Goal: Transaction & Acquisition: Purchase product/service

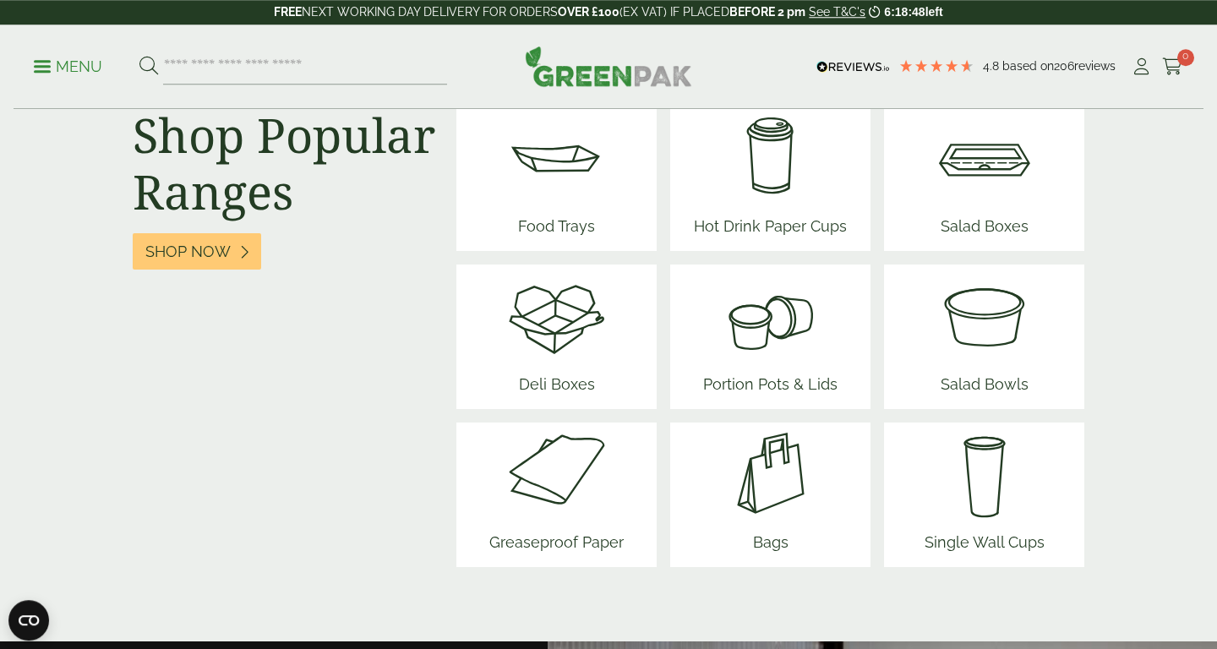
scroll to position [2198, 0]
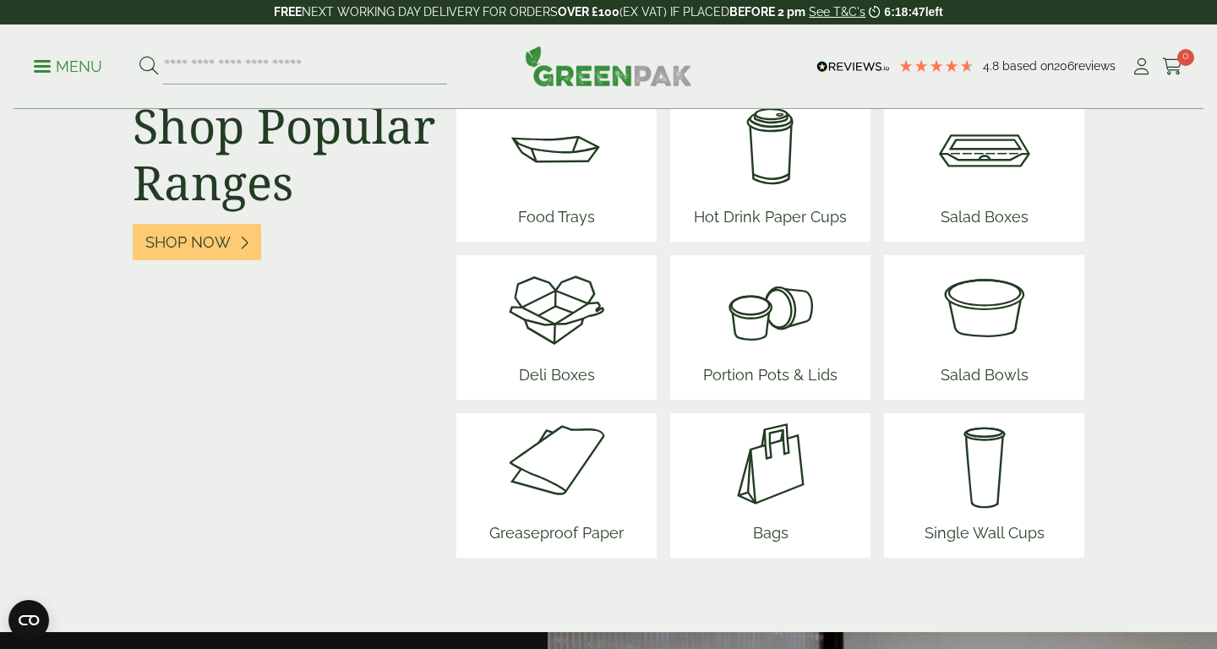
click at [767, 528] on span "Bags" at bounding box center [770, 536] width 101 height 43
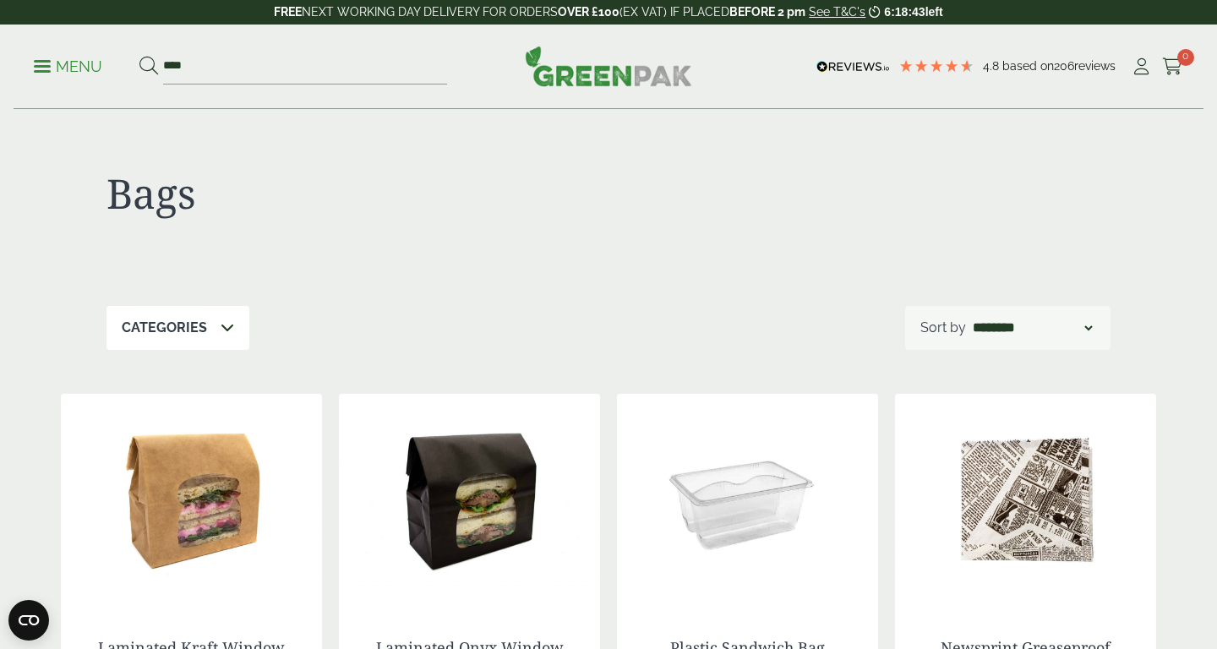
click at [787, 466] on img at bounding box center [747, 499] width 261 height 211
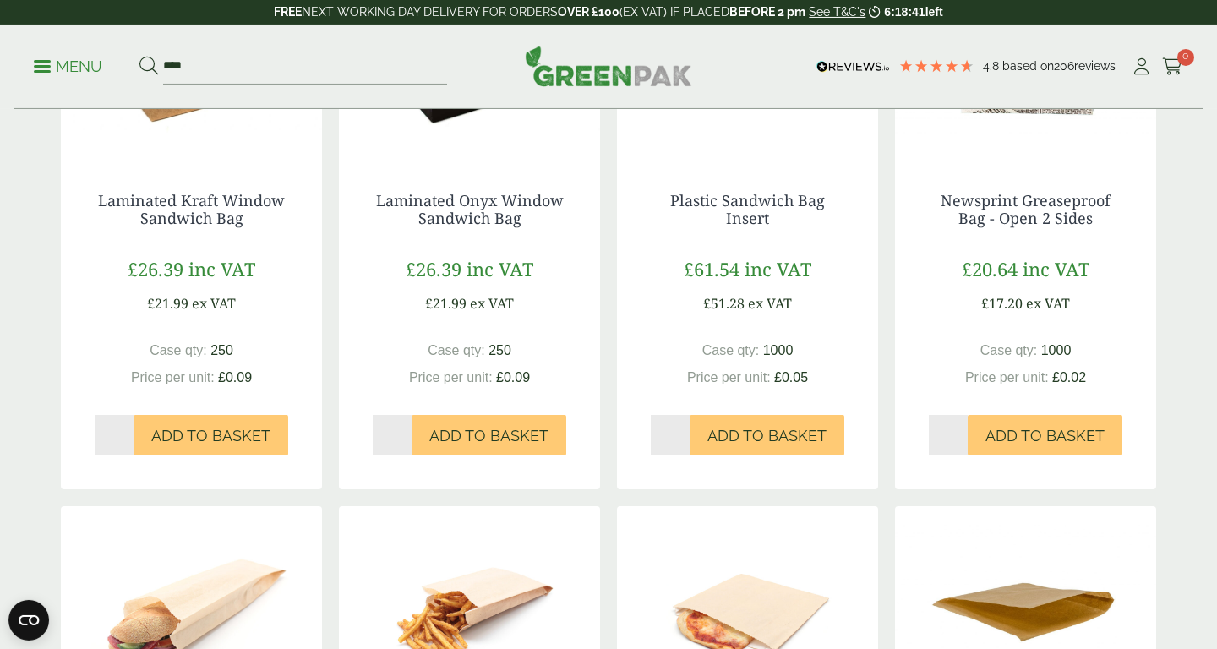
scroll to position [450, 0]
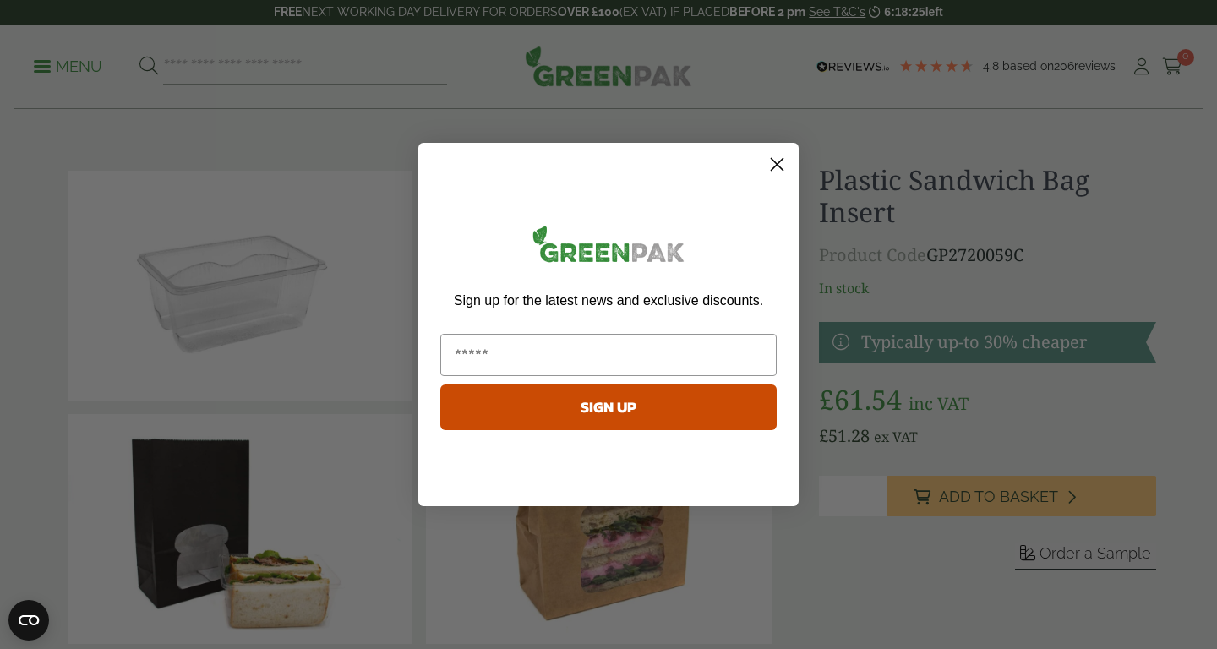
click at [779, 162] on icon "Close dialog" at bounding box center [777, 165] width 12 height 12
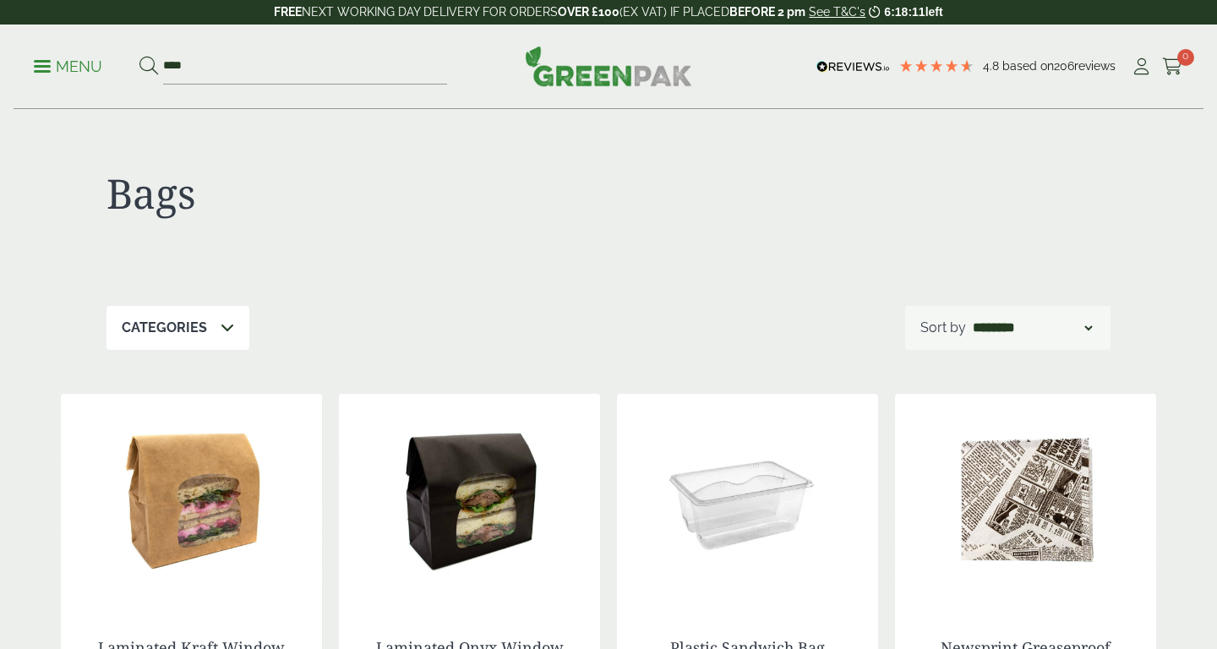
scroll to position [450, 0]
